Goal: Information Seeking & Learning: Find specific page/section

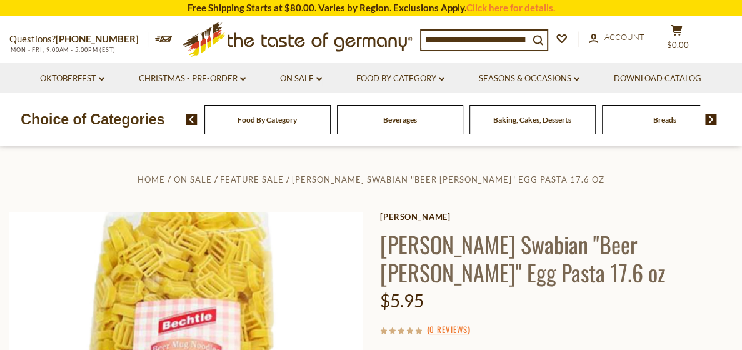
click at [712, 120] on img at bounding box center [711, 119] width 12 height 11
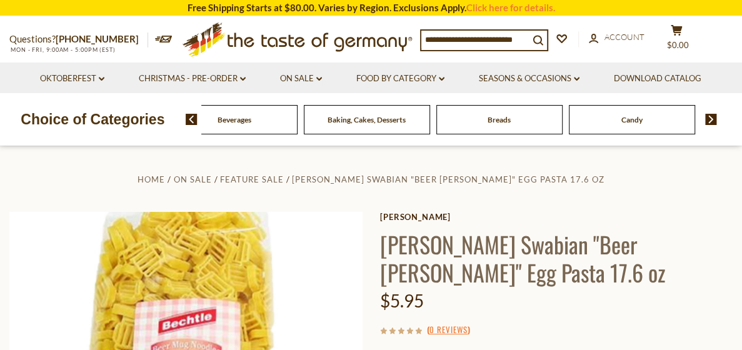
click at [712, 120] on img at bounding box center [711, 119] width 12 height 11
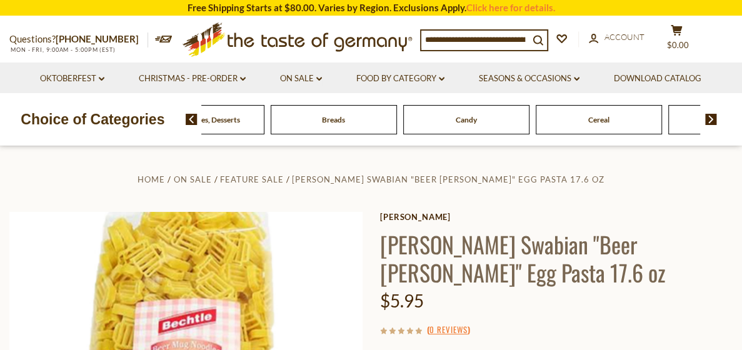
click at [712, 120] on img at bounding box center [711, 119] width 12 height 11
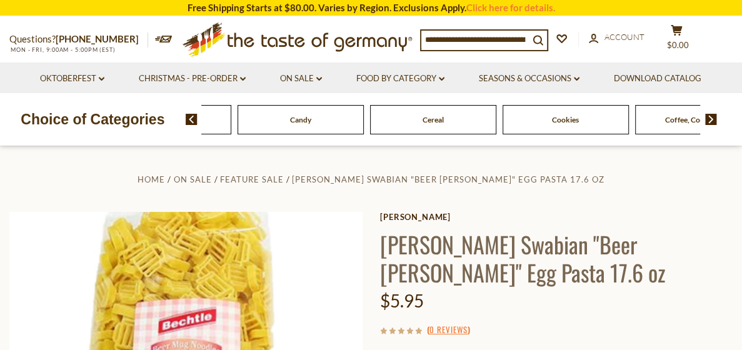
click at [712, 120] on img at bounding box center [711, 119] width 12 height 11
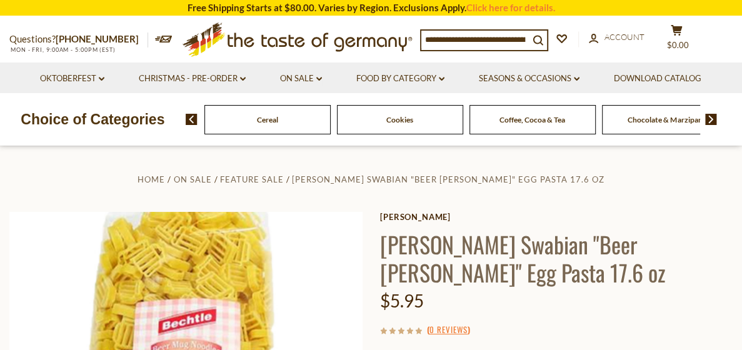
click at [712, 120] on img at bounding box center [711, 119] width 12 height 11
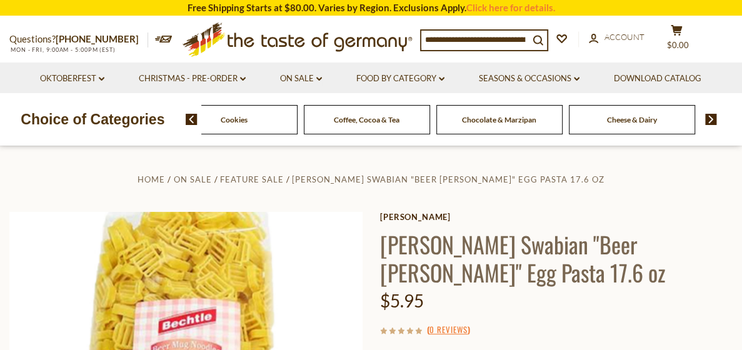
click at [712, 120] on img at bounding box center [711, 119] width 12 height 11
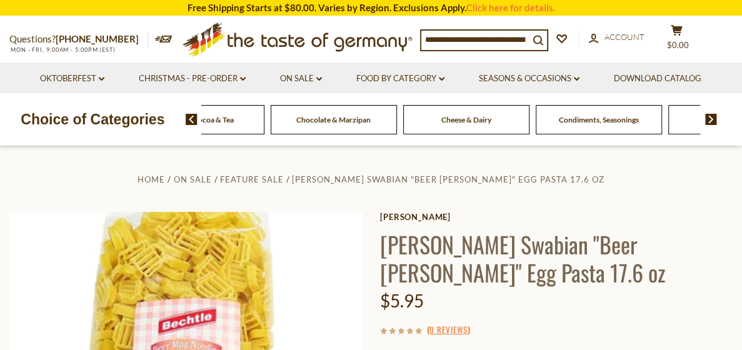
click at [712, 120] on img at bounding box center [711, 119] width 12 height 11
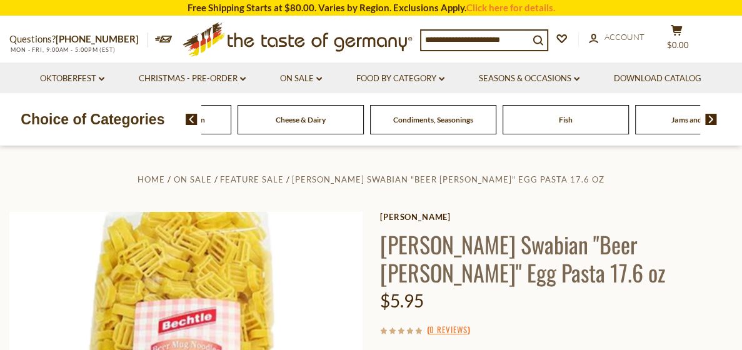
click at [712, 120] on img at bounding box center [711, 119] width 12 height 11
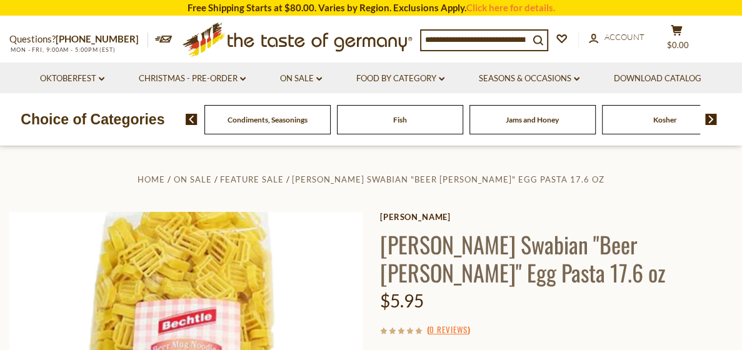
click at [712, 120] on img at bounding box center [711, 119] width 12 height 11
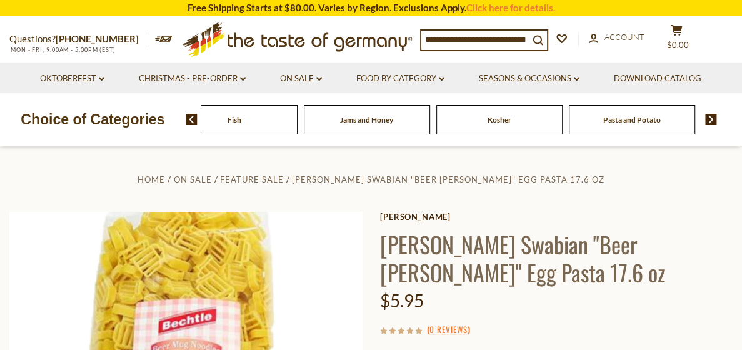
click at [712, 120] on img at bounding box center [711, 119] width 12 height 11
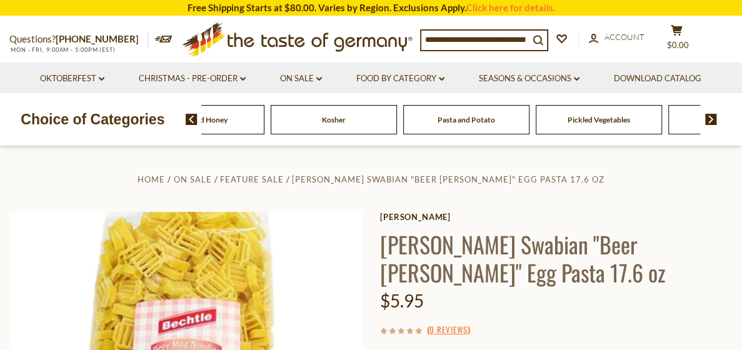
click at [445, 117] on span "Pasta and Potato" at bounding box center [467, 119] width 58 height 9
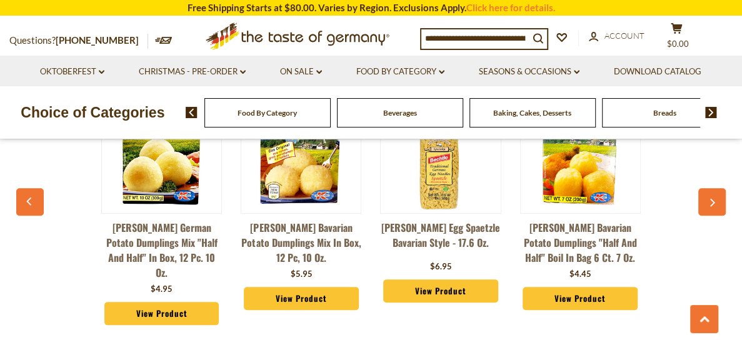
scroll to position [3314, 0]
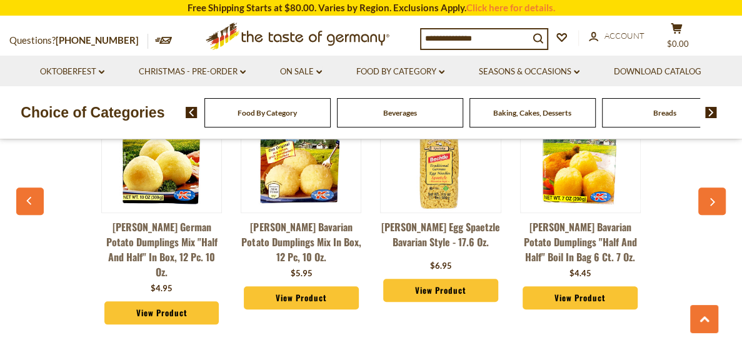
click at [708, 198] on icon "button" at bounding box center [712, 202] width 8 height 9
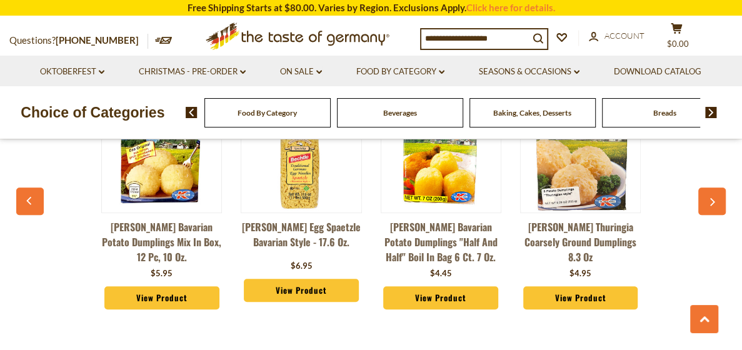
click at [708, 198] on icon "button" at bounding box center [712, 202] width 8 height 9
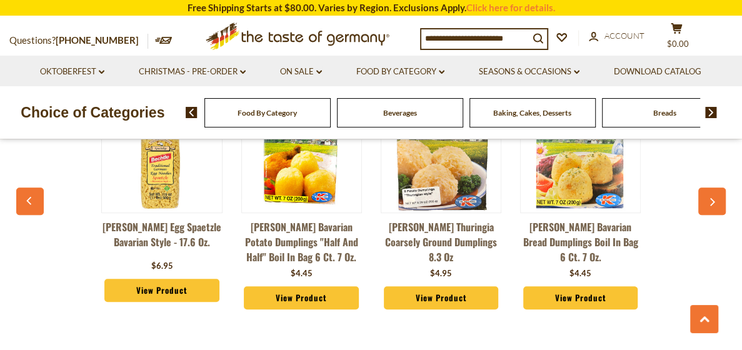
click at [708, 198] on icon "button" at bounding box center [712, 202] width 8 height 9
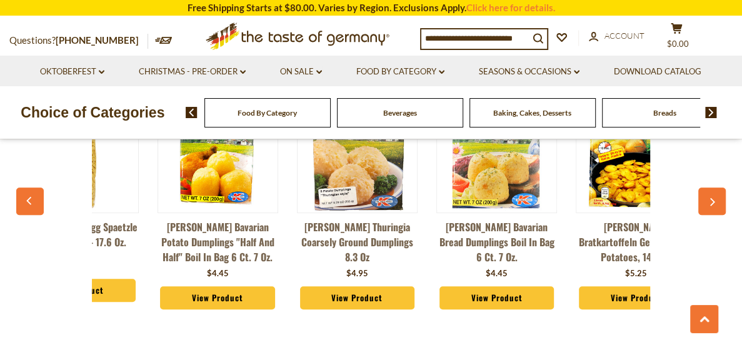
click at [708, 198] on icon "button" at bounding box center [712, 202] width 8 height 9
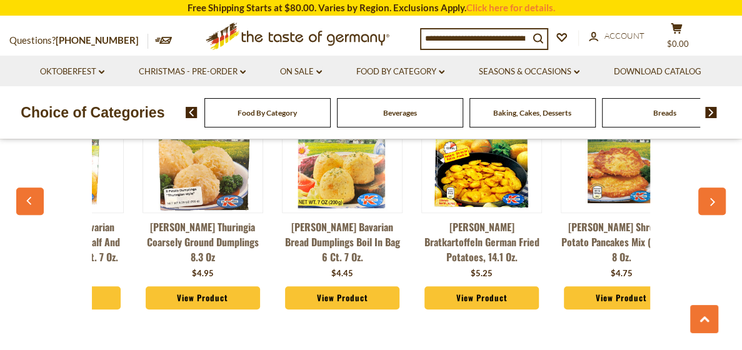
click at [708, 198] on icon "button" at bounding box center [712, 202] width 8 height 9
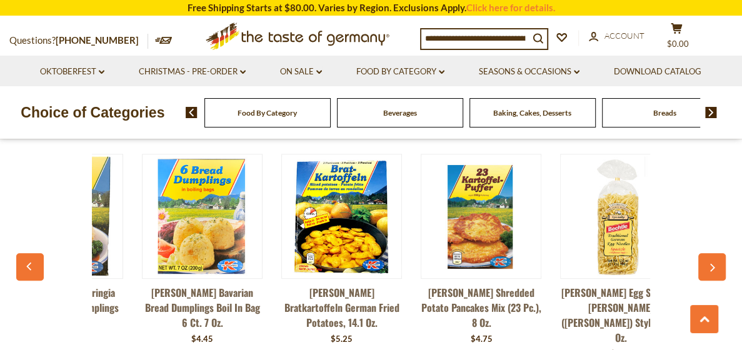
scroll to position [3251, 0]
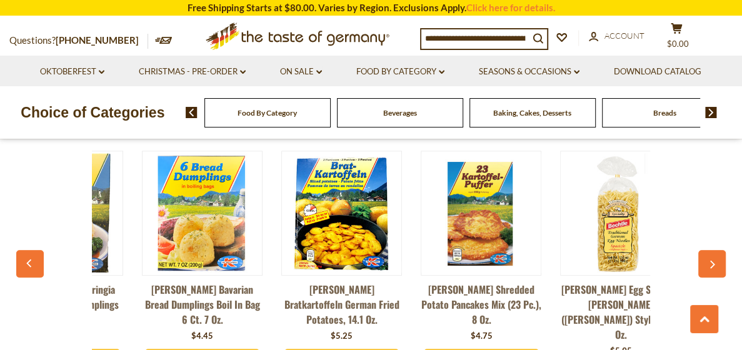
click at [492, 39] on input at bounding box center [475, 38] width 108 height 18
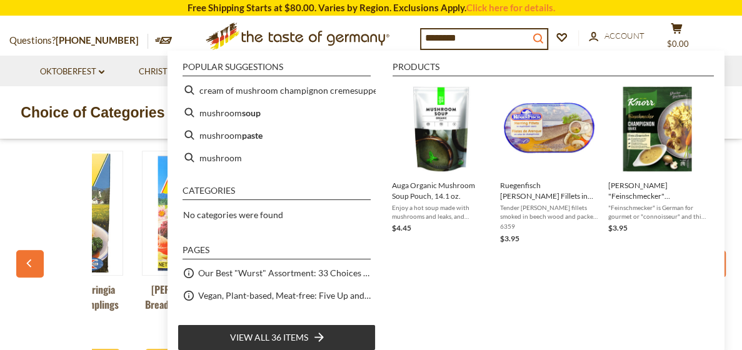
type input "********"
click at [541, 35] on icon "submit" at bounding box center [538, 39] width 10 height 10
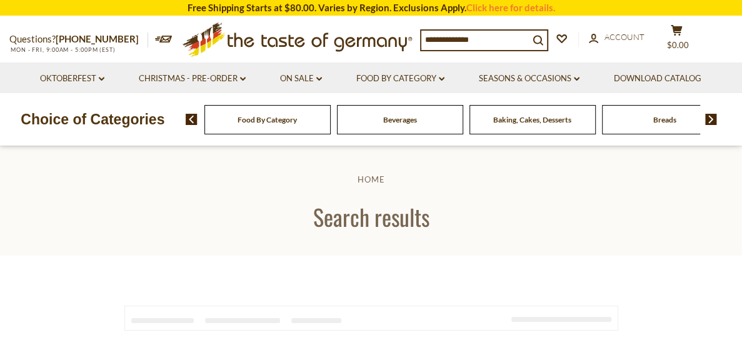
type input "********"
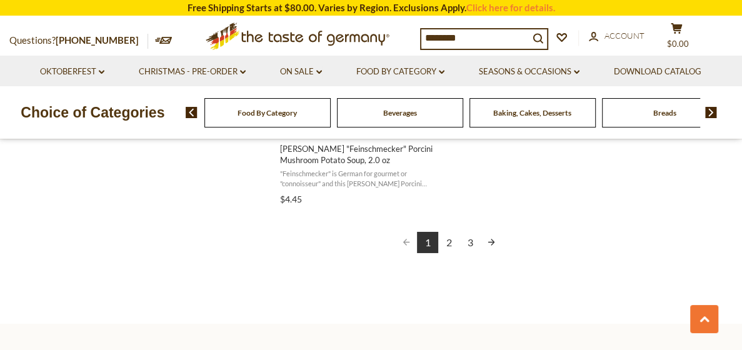
scroll to position [2376, 0]
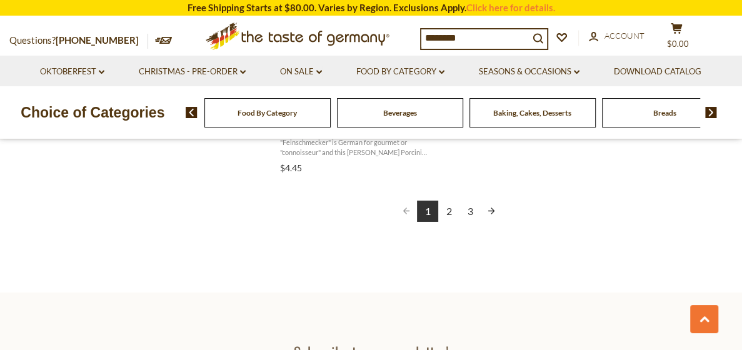
click at [451, 210] on link "2" at bounding box center [448, 211] width 21 height 21
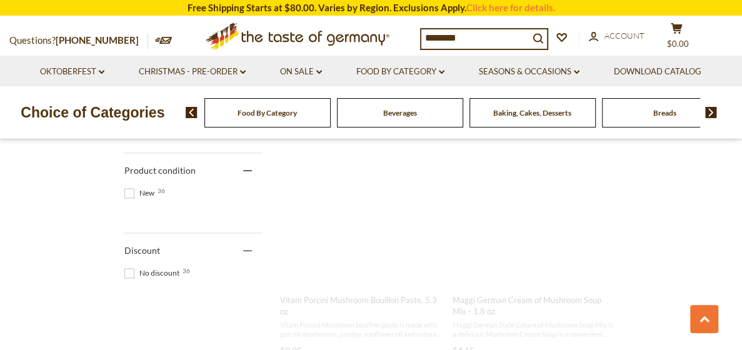
scroll to position [0, 0]
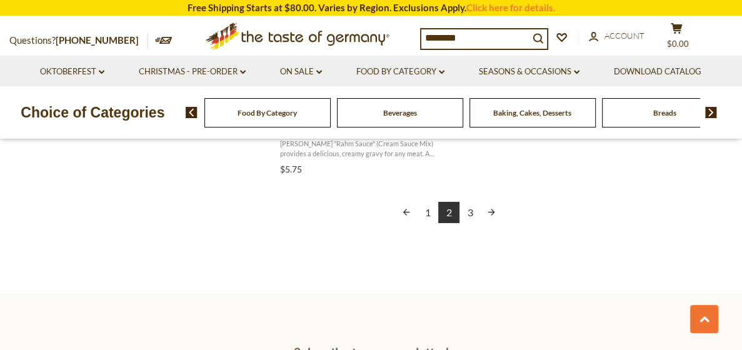
scroll to position [2376, 0]
click at [470, 209] on link "3" at bounding box center [470, 211] width 21 height 21
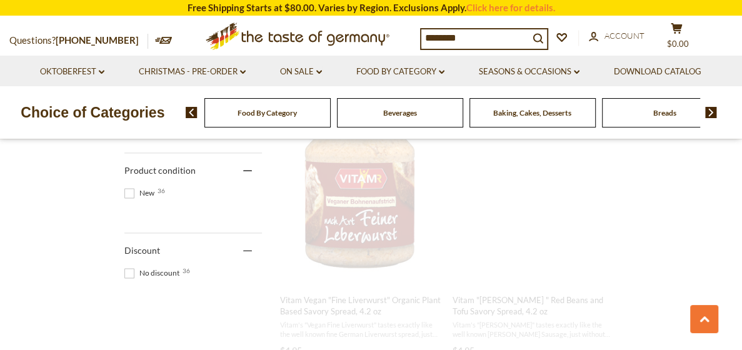
scroll to position [129, 0]
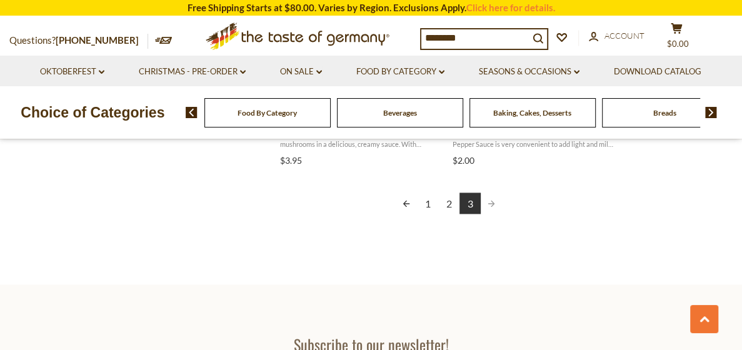
scroll to position [1000, 0]
